Goal: Find contact information: Find contact information

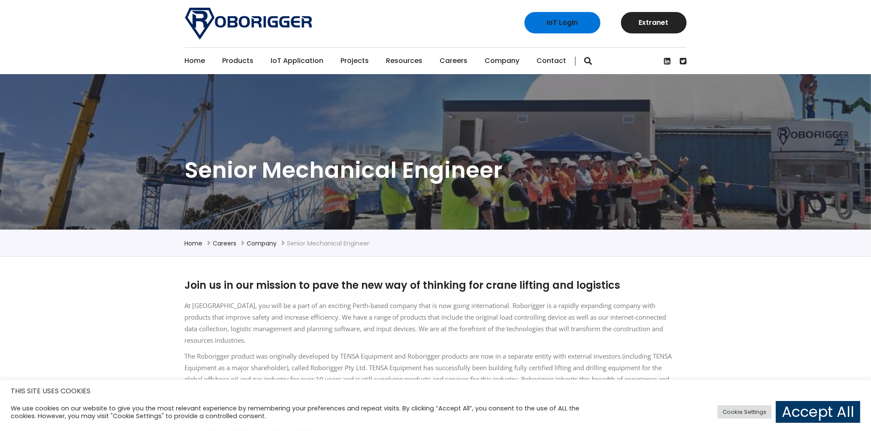
click at [540, 56] on link "Contact" at bounding box center [552, 61] width 30 height 27
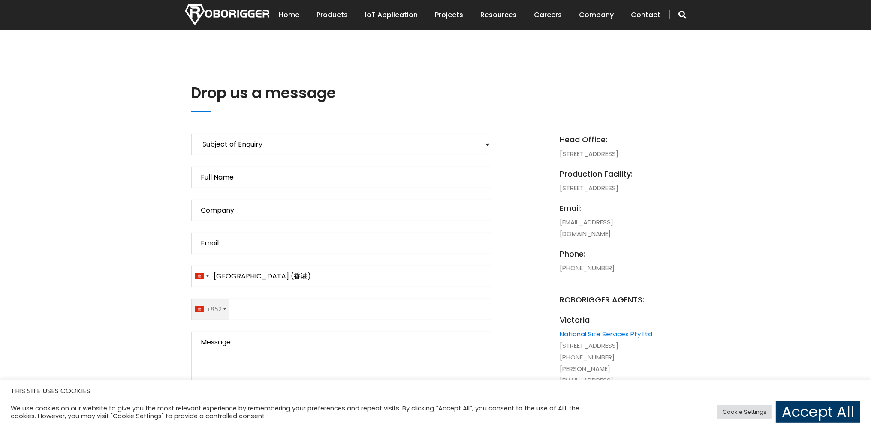
scroll to position [343, 0]
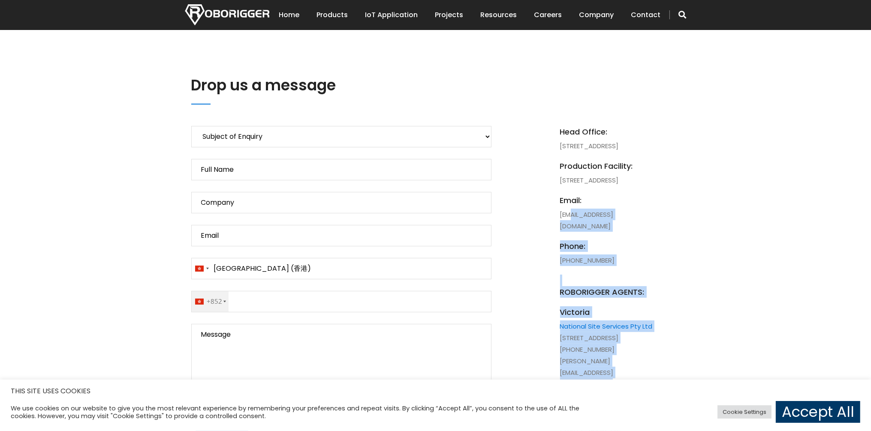
drag, startPoint x: 676, startPoint y: 247, endPoint x: 573, endPoint y: 244, distance: 103.4
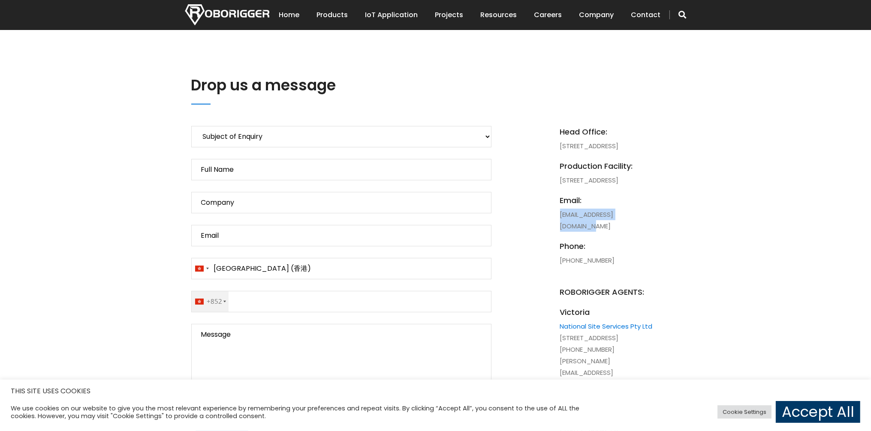
drag, startPoint x: 651, startPoint y: 245, endPoint x: 569, endPoint y: 249, distance: 82.9
click at [560, 232] on li "email: [EMAIL_ADDRESS][DOMAIN_NAME]" at bounding box center [607, 213] width 94 height 37
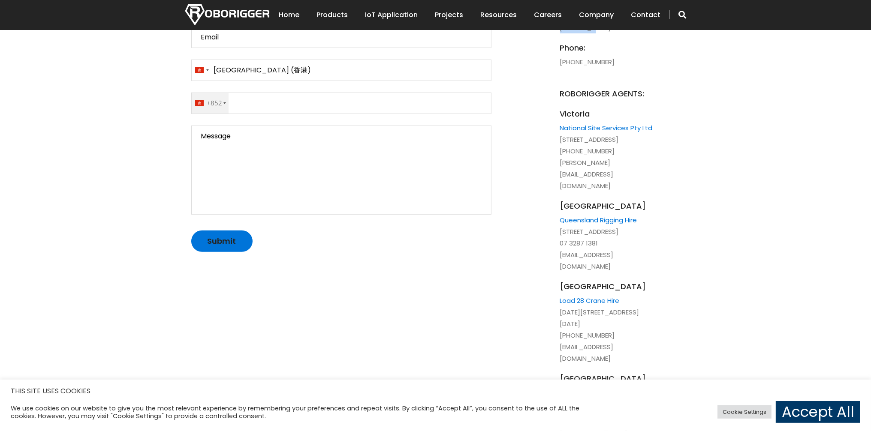
scroll to position [558, 0]
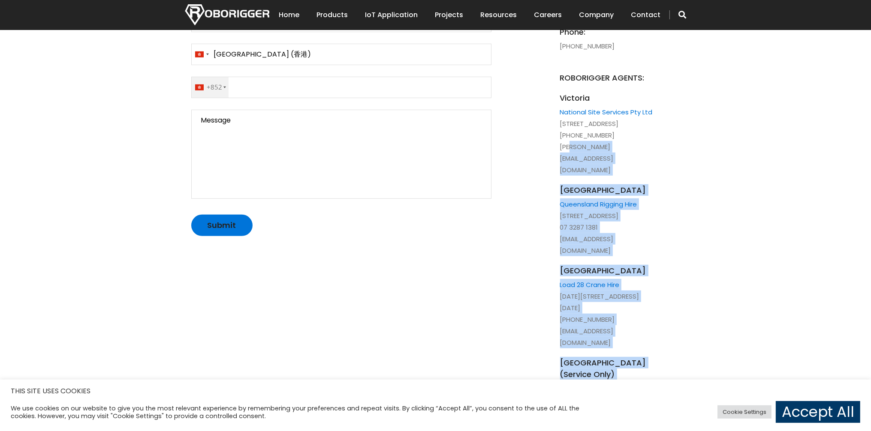
drag, startPoint x: 724, startPoint y: 169, endPoint x: 566, endPoint y: 165, distance: 157.4
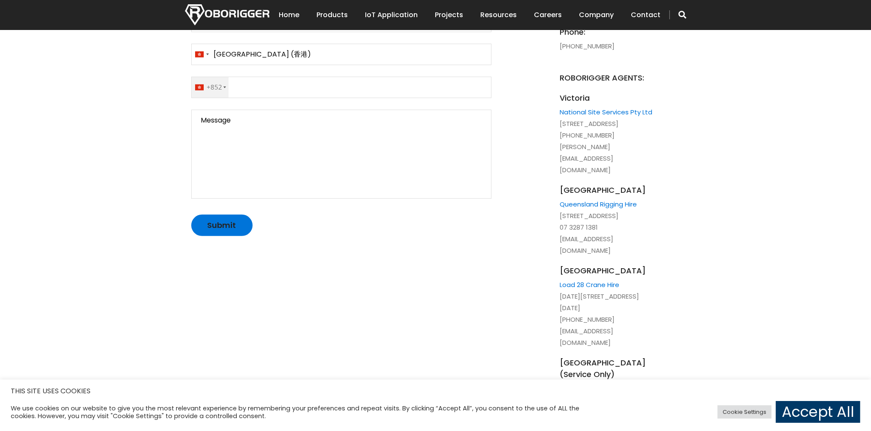
drag, startPoint x: 557, startPoint y: 167, endPoint x: 681, endPoint y: 169, distance: 124.8
copy li "[PERSON_NAME][EMAIL_ADDRESS][DOMAIN_NAME]"
drag, startPoint x: 563, startPoint y: 330, endPoint x: 655, endPoint y: 332, distance: 92.2
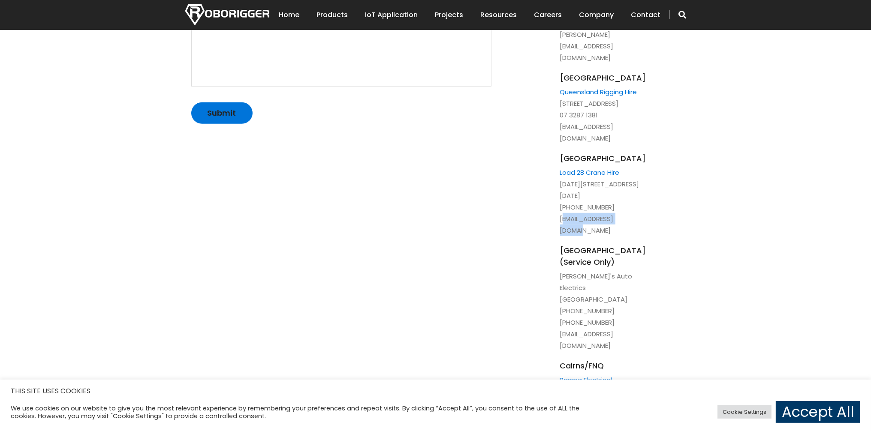
scroll to position [686, 0]
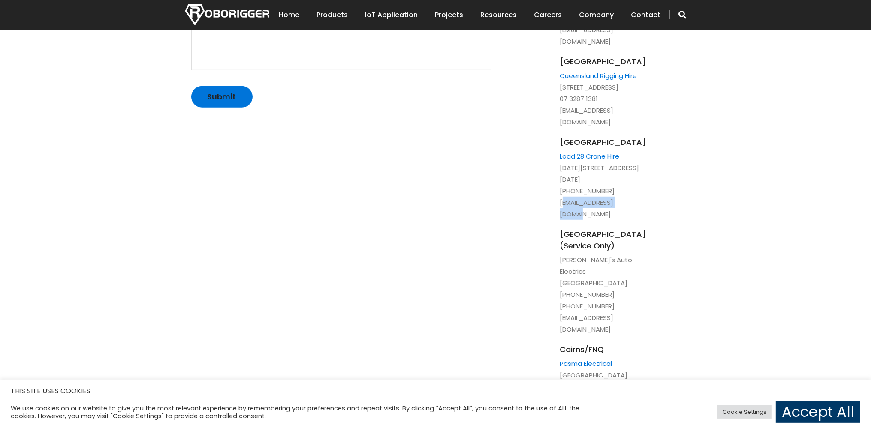
drag, startPoint x: 560, startPoint y: 291, endPoint x: 672, endPoint y: 294, distance: 112.0
copy li "[EMAIL_ADDRESS][DOMAIN_NAME]"
